Goal: Navigation & Orientation: Go to known website

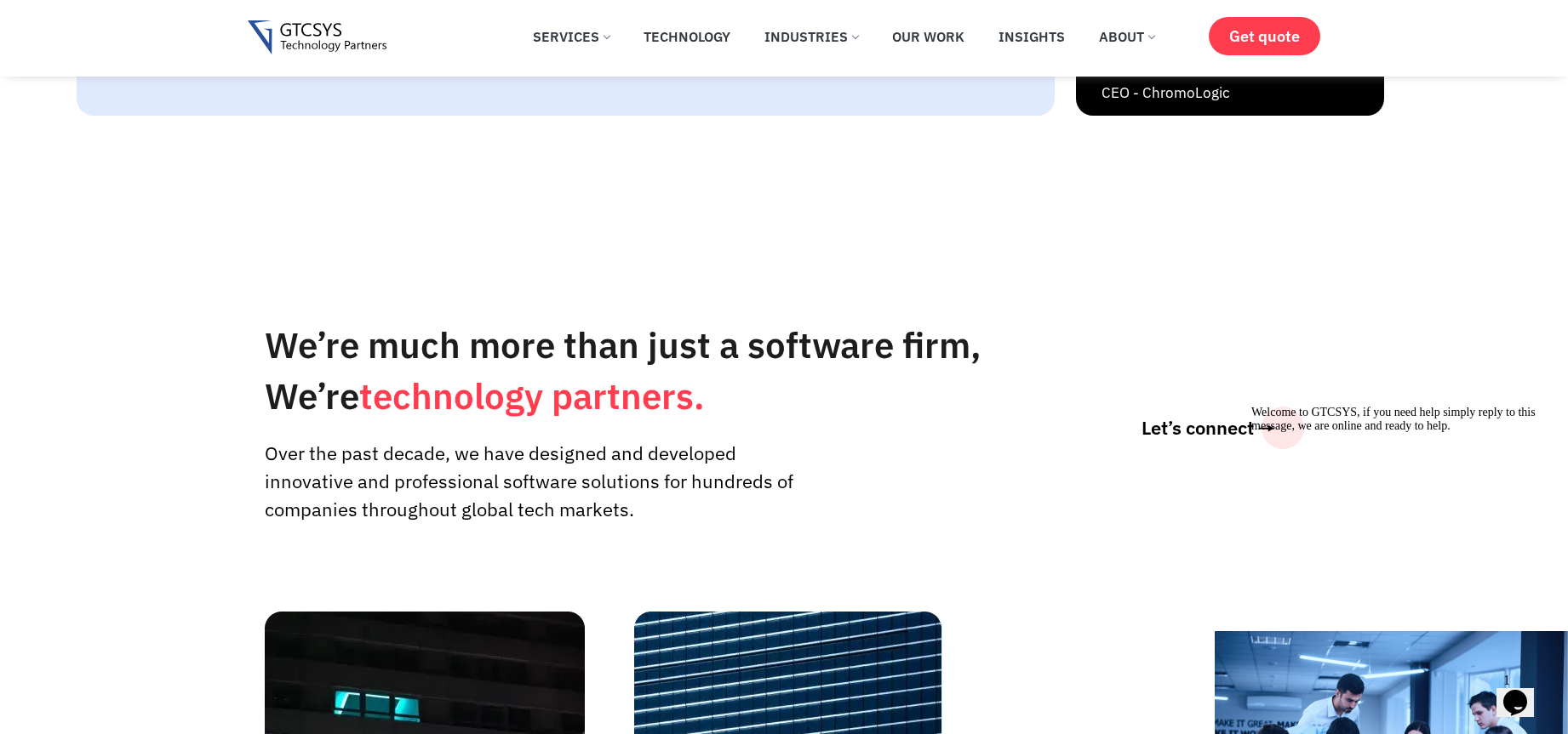
scroll to position [4141, 0]
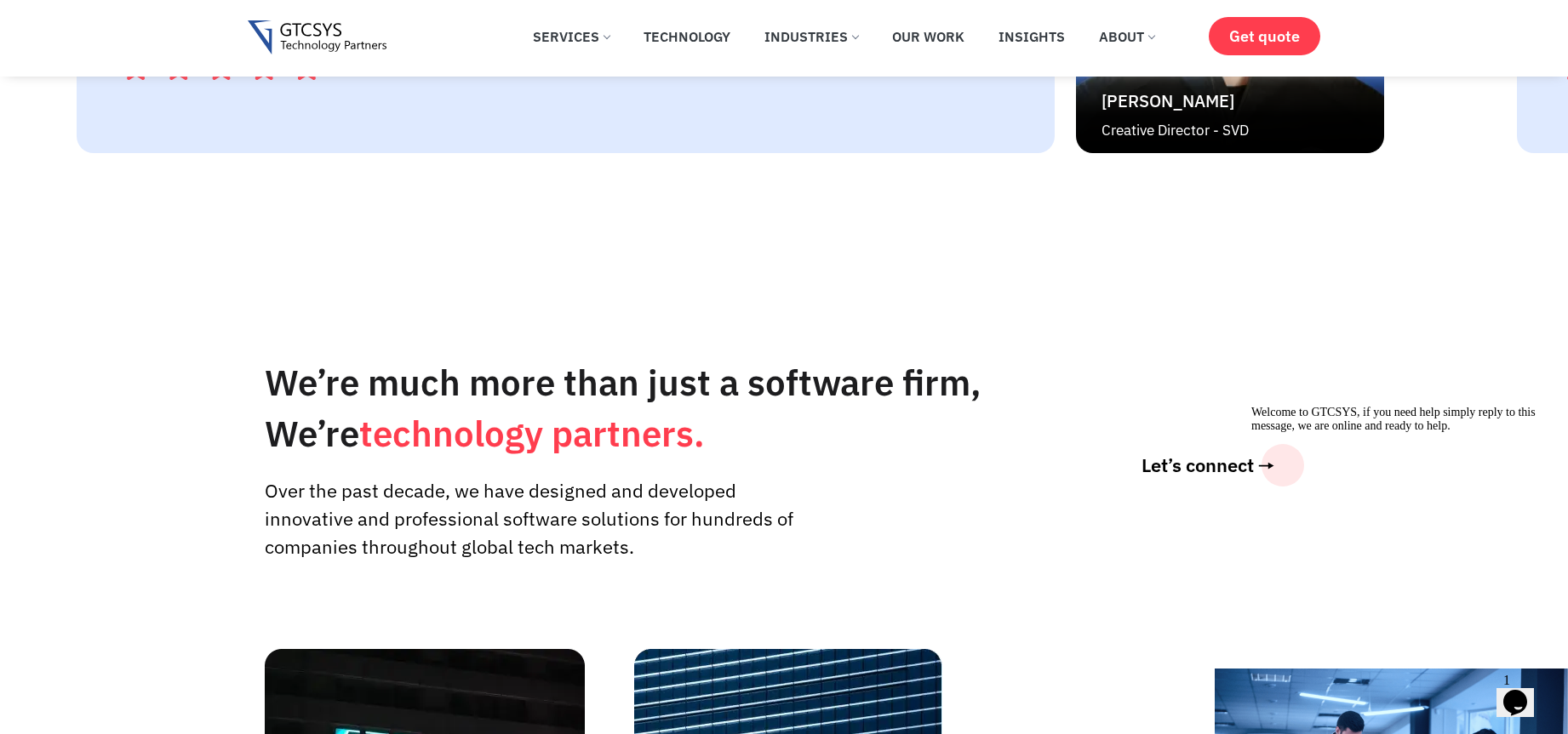
click at [322, 41] on img at bounding box center [316, 38] width 138 height 35
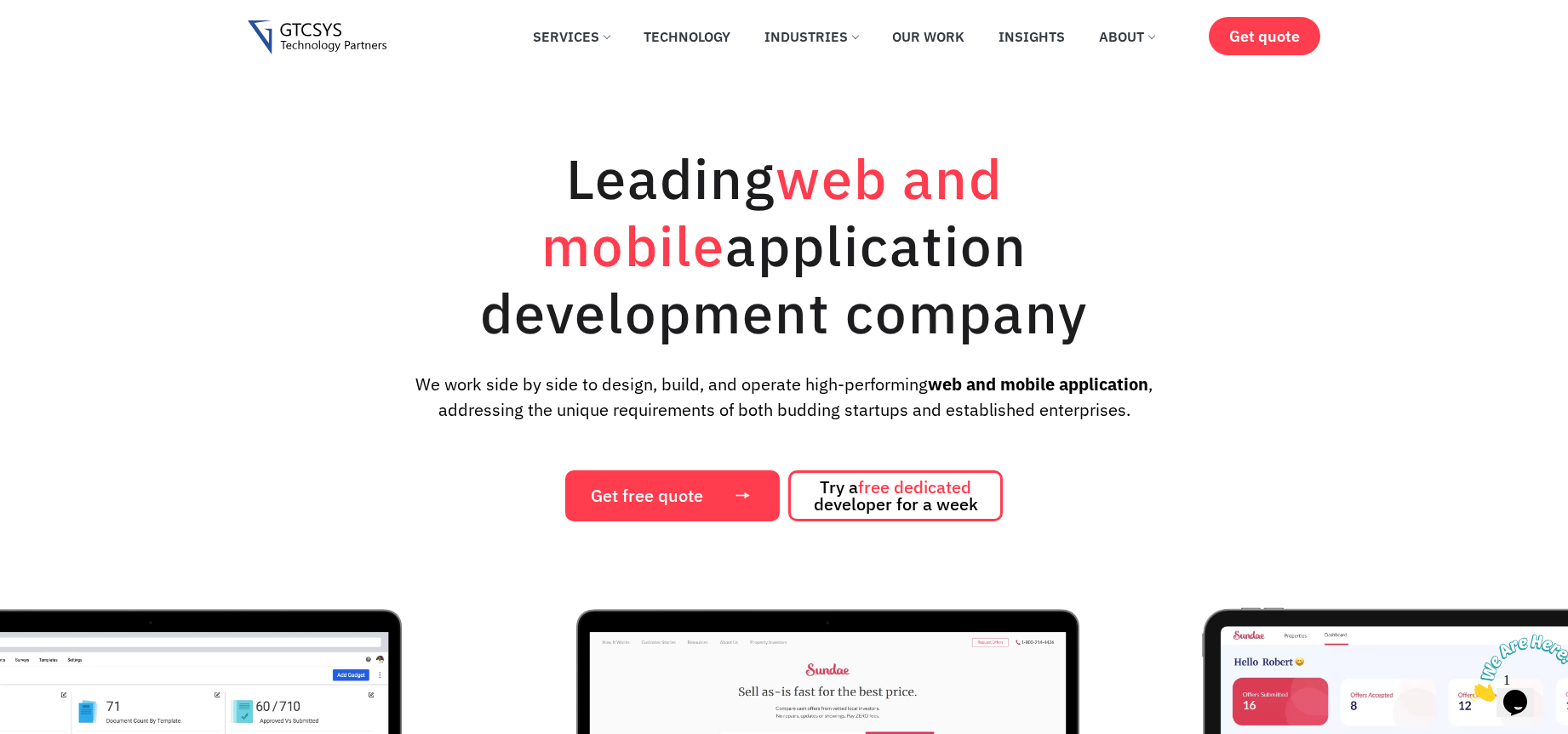
click at [1528, 699] on img at bounding box center [1522, 668] width 106 height 67
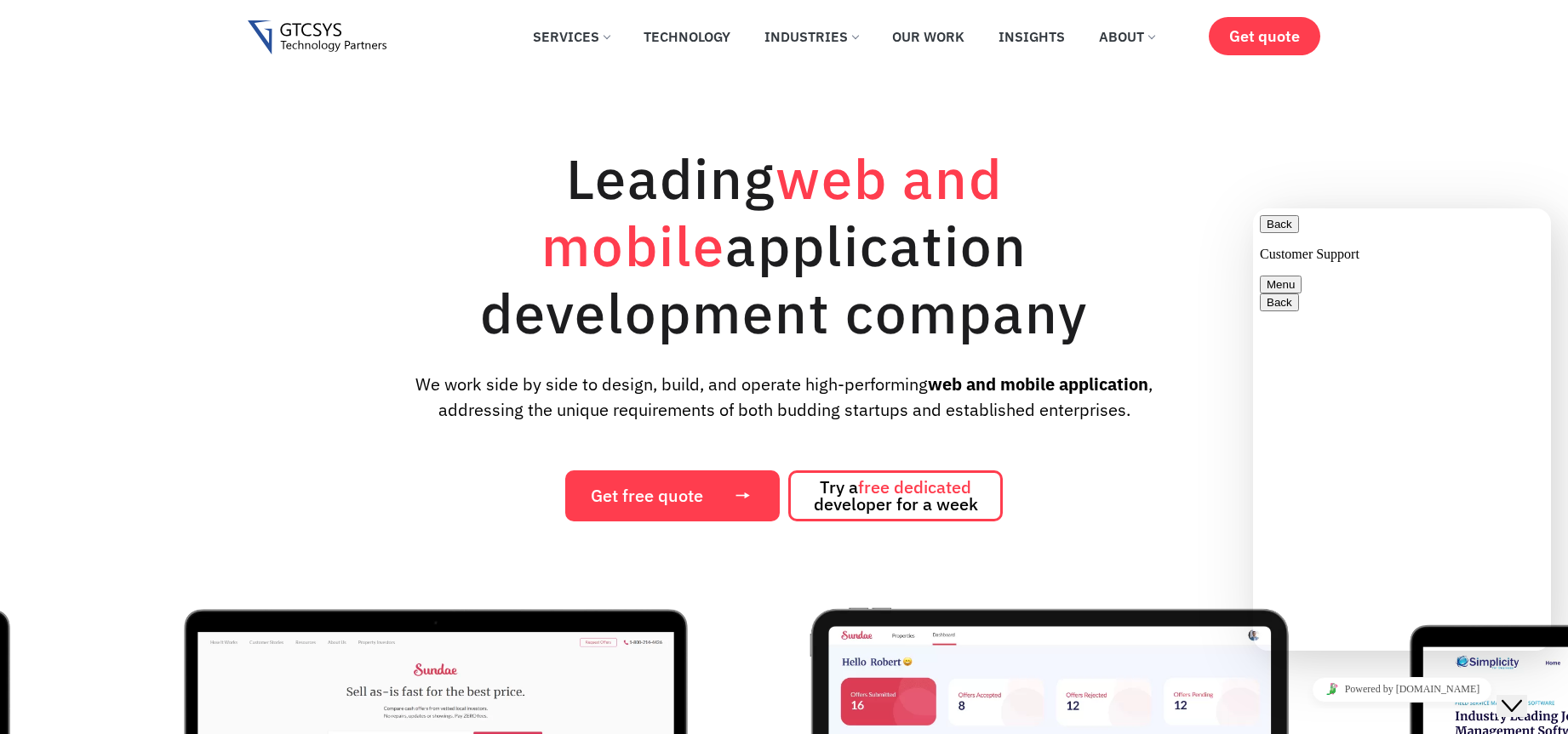
click at [1516, 135] on div "Leading web and mobile application development company We work side by side to …" at bounding box center [784, 320] width 1568 height 403
